Goal: Task Accomplishment & Management: Use online tool/utility

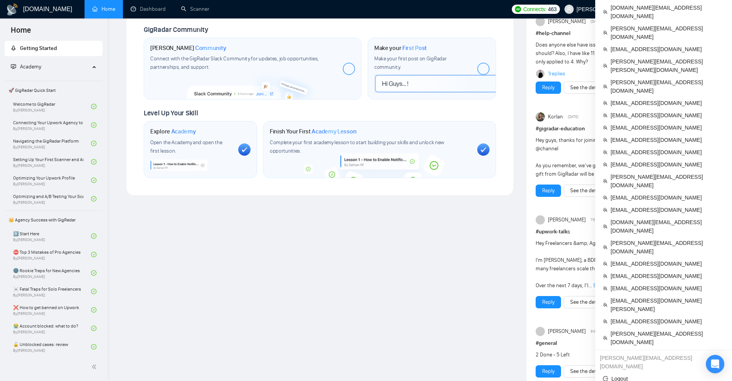
scroll to position [308, 0]
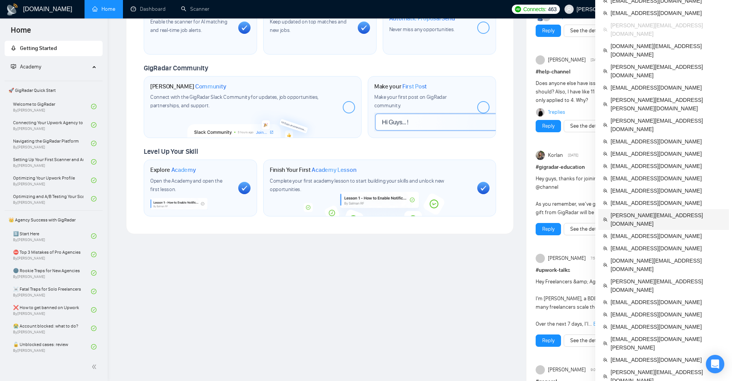
click at [655, 211] on span "[PERSON_NAME][EMAIL_ADDRESS][DOMAIN_NAME]" at bounding box center [668, 219] width 114 height 17
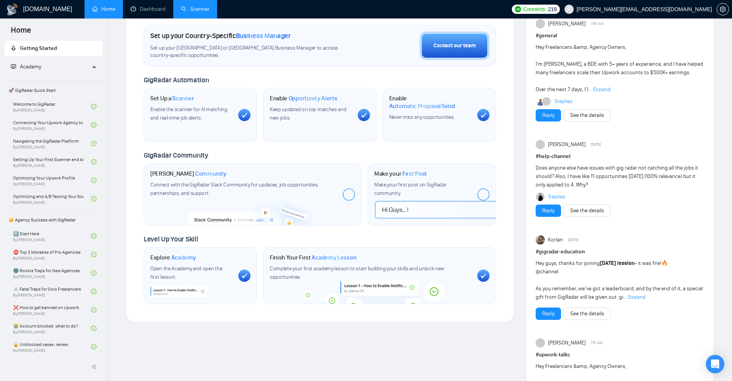
scroll to position [308, 0]
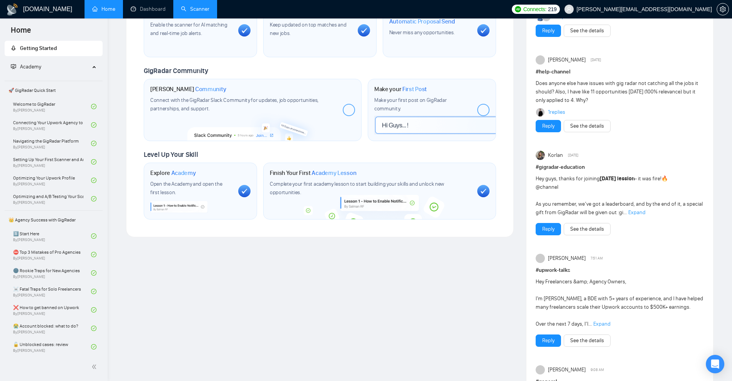
click at [202, 7] on link "Scanner" at bounding box center [195, 9] width 28 height 7
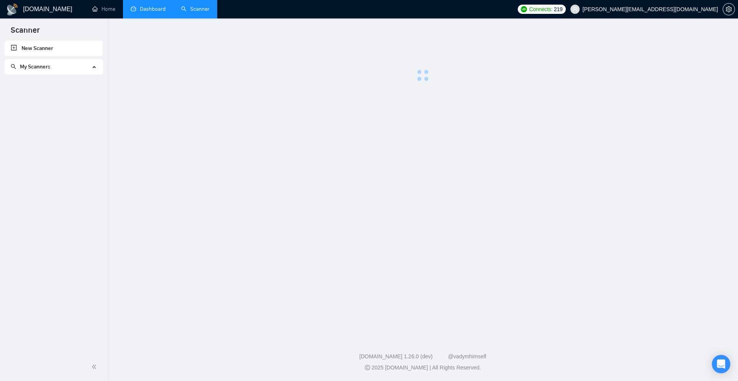
click at [154, 10] on link "Dashboard" at bounding box center [148, 9] width 35 height 7
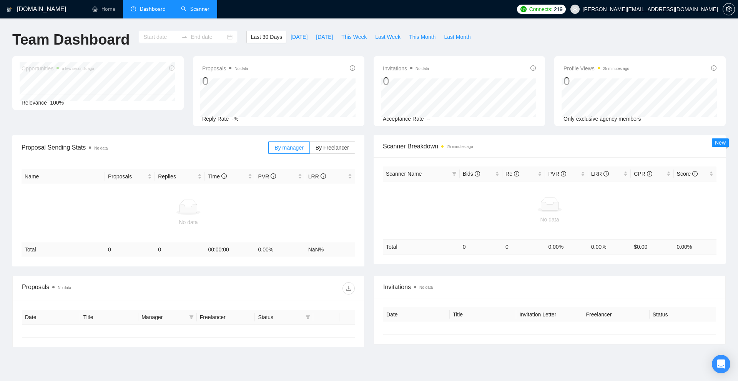
type input "[DATE]"
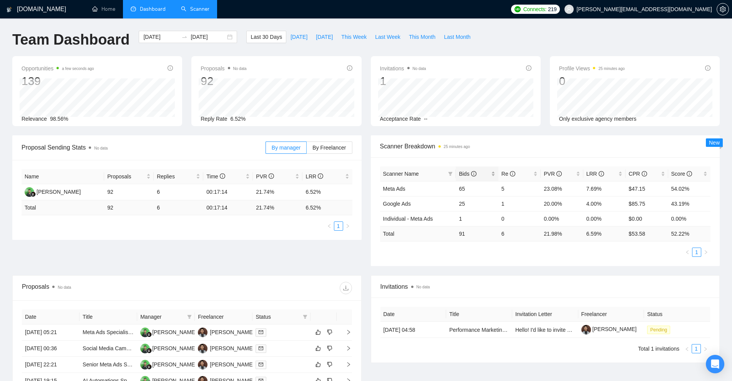
scroll to position [154, 0]
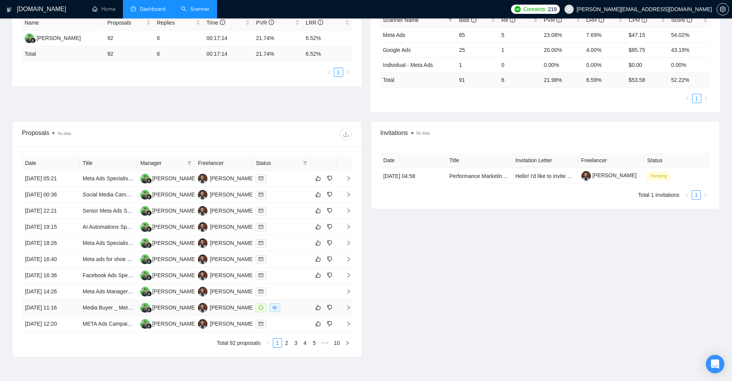
click at [286, 303] on div at bounding box center [282, 307] width 52 height 9
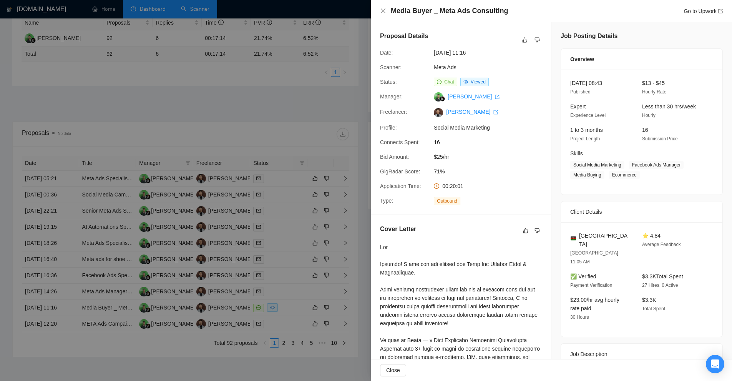
click at [288, 298] on div at bounding box center [366, 190] width 732 height 381
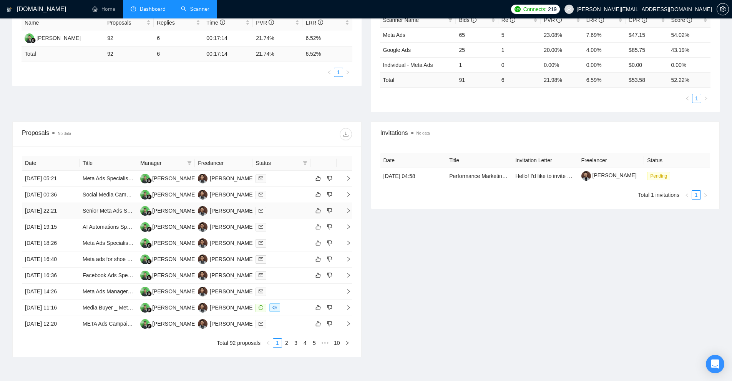
click at [295, 207] on div at bounding box center [282, 210] width 52 height 9
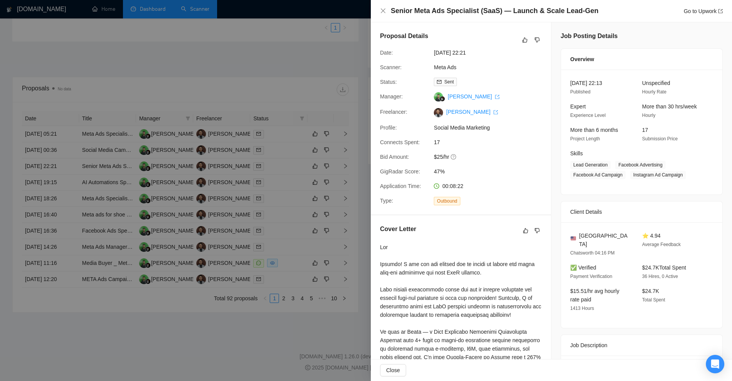
scroll to position [251, 0]
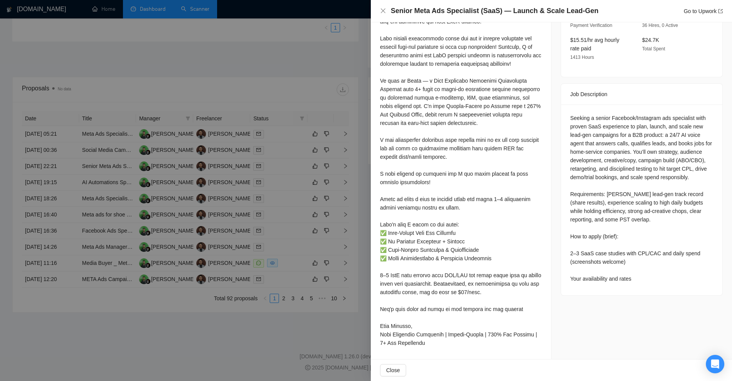
click at [289, 153] on div at bounding box center [366, 190] width 732 height 381
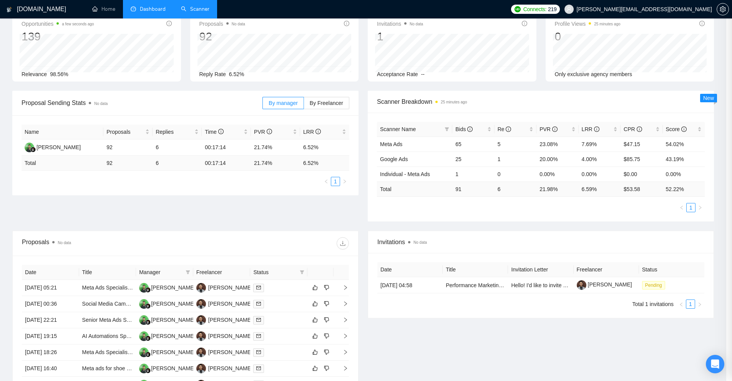
scroll to position [0, 0]
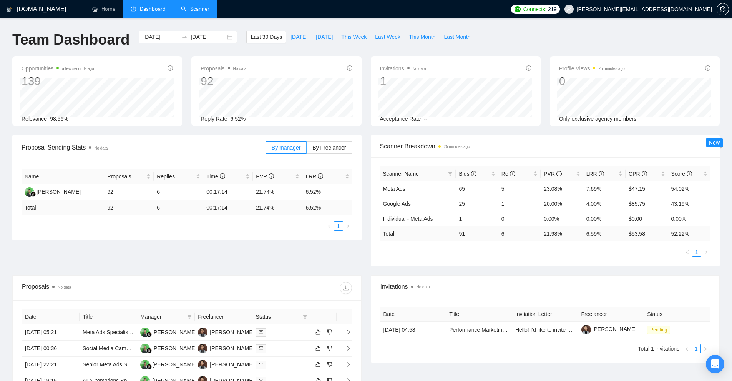
click at [184, 12] on link "Scanner" at bounding box center [195, 9] width 28 height 7
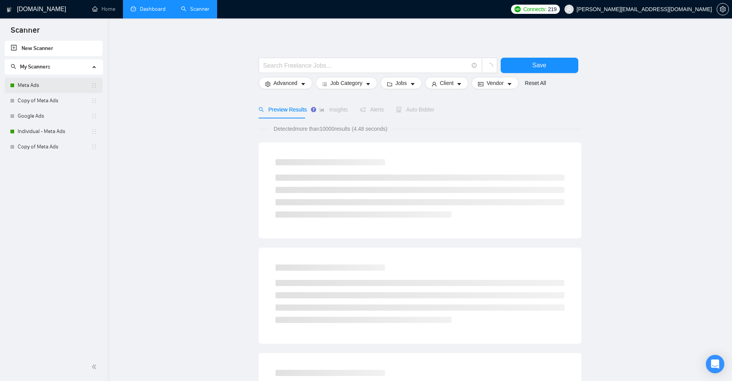
click at [52, 83] on link "Meta Ads" at bounding box center [54, 85] width 73 height 15
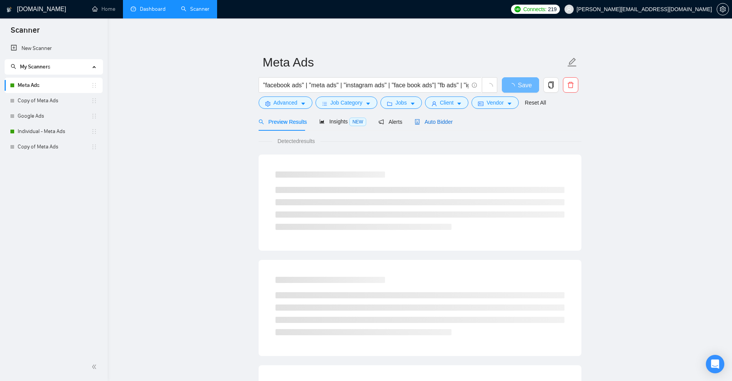
click at [437, 119] on span "Auto Bidder" at bounding box center [434, 122] width 38 height 6
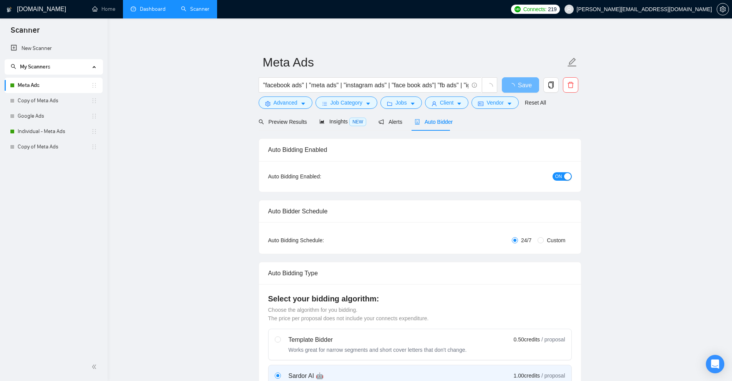
radio input "false"
radio input "true"
checkbox input "true"
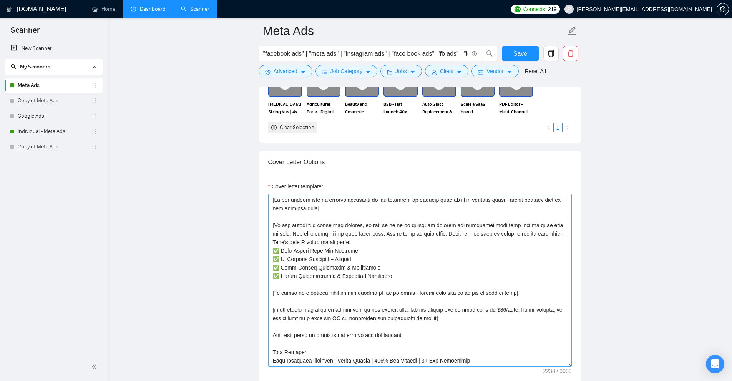
scroll to position [961, 0]
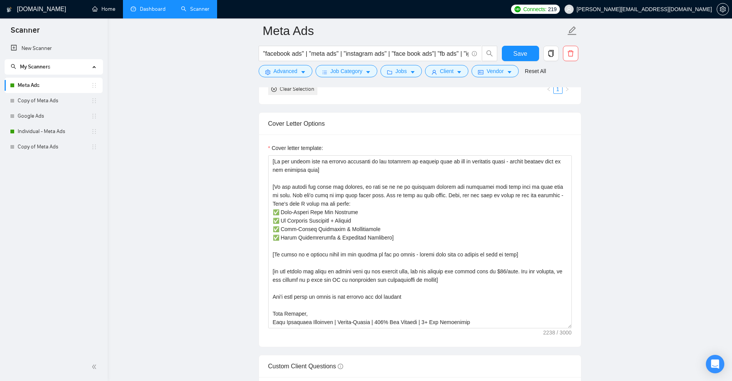
click at [140, 6] on link "Dashboard" at bounding box center [148, 9] width 35 height 7
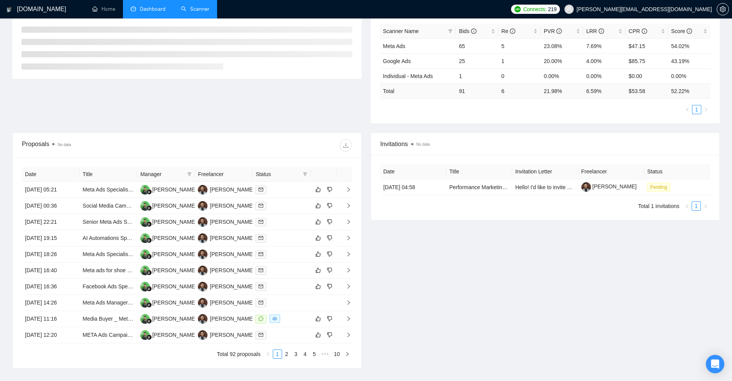
scroll to position [198, 0]
